Goal: Task Accomplishment & Management: Manage account settings

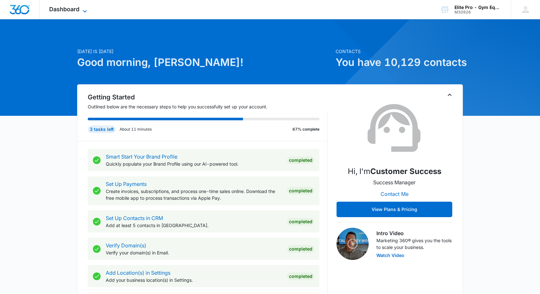
click at [64, 9] on span "Dashboard" at bounding box center [64, 9] width 30 height 7
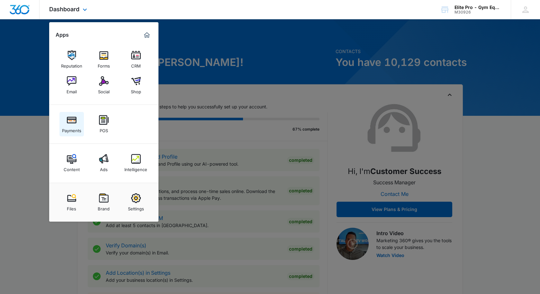
click at [68, 120] on img at bounding box center [72, 120] width 10 height 10
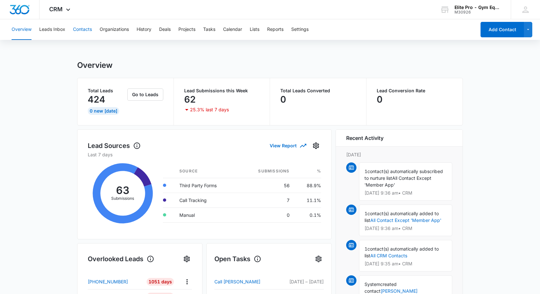
click at [79, 30] on button "Contacts" at bounding box center [82, 29] width 19 height 21
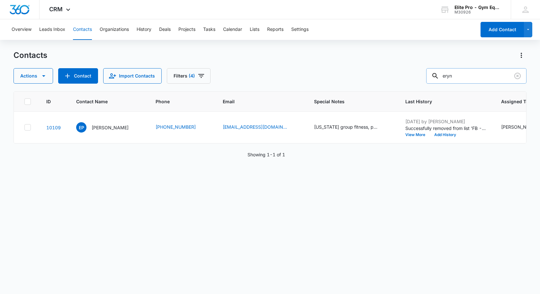
drag, startPoint x: 493, startPoint y: 78, endPoint x: 451, endPoint y: 78, distance: 41.8
click at [451, 78] on div "eryn" at bounding box center [476, 75] width 100 height 15
type input "Sammy"
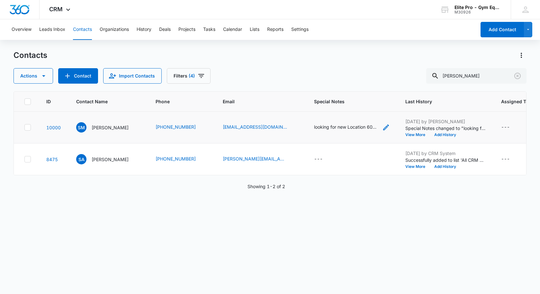
click at [337, 124] on div "looking for new Location 6000. Large 10 tread mills Eleptical 10 airbikes $1100…" at bounding box center [346, 126] width 64 height 7
